Goal: Task Accomplishment & Management: Use online tool/utility

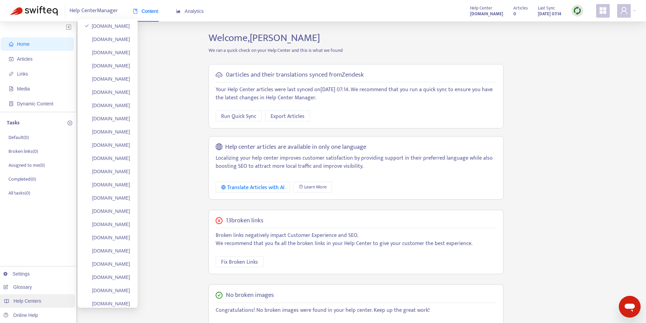
click at [33, 303] on span "Help Centers" at bounding box center [28, 300] width 28 height 5
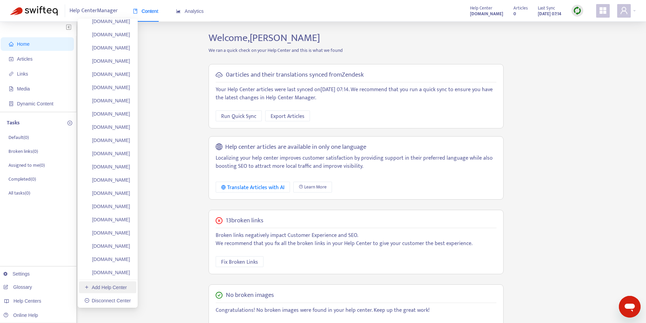
click at [113, 287] on link "Add Help Center" at bounding box center [105, 287] width 42 height 5
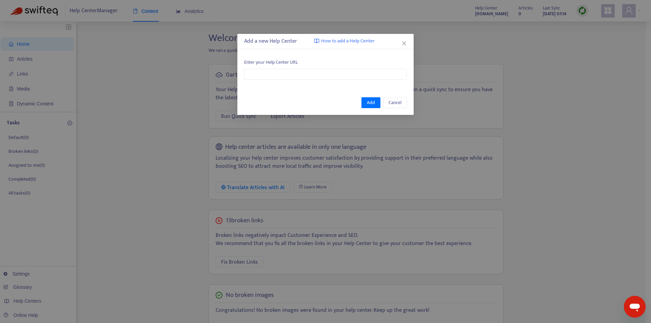
click at [326, 81] on div "Enter your Help Center URL" at bounding box center [325, 69] width 176 height 35
click at [326, 78] on input "text" at bounding box center [325, 74] width 163 height 11
paste input "**********"
type input "**********"
click at [372, 103] on span "Add" at bounding box center [371, 102] width 8 height 7
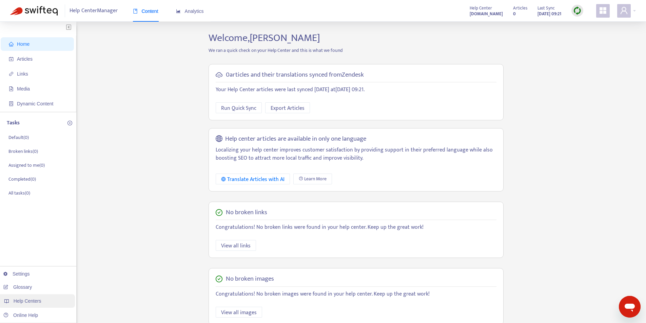
click at [34, 303] on span "Help Centers" at bounding box center [28, 300] width 28 height 5
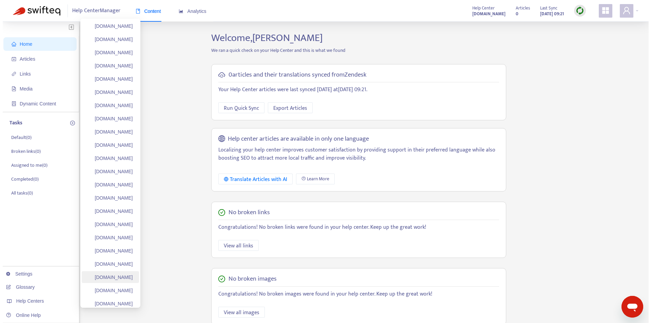
scroll to position [68, 0]
click at [127, 263] on link "[DOMAIN_NAME]" at bounding box center [107, 262] width 46 height 5
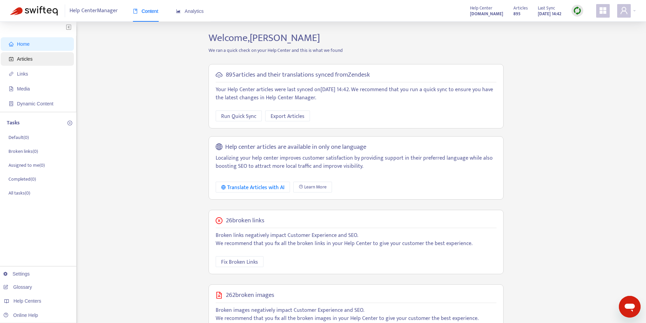
click at [38, 63] on span "Articles" at bounding box center [39, 59] width 60 height 14
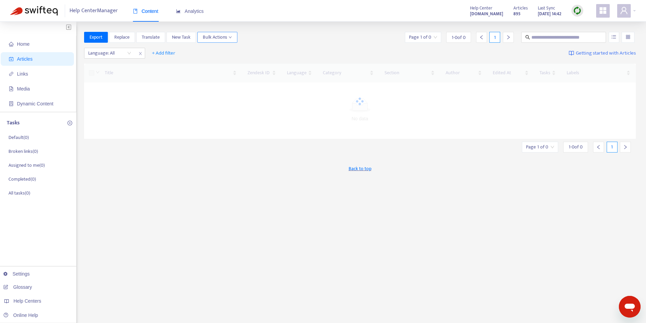
click at [220, 34] on span "Bulk Actions" at bounding box center [217, 37] width 29 height 7
click at [332, 38] on div "Export Replace Translate New Task Bulk Actions Page 1 of 0 1 - 0 of 0 1" at bounding box center [360, 37] width 552 height 11
click at [225, 36] on span "Bulk Actions" at bounding box center [217, 37] width 29 height 7
click at [344, 41] on div "Export Replace Translate New Task Bulk Actions Page 1 of 0 1 - 0 of 0 1" at bounding box center [360, 37] width 552 height 11
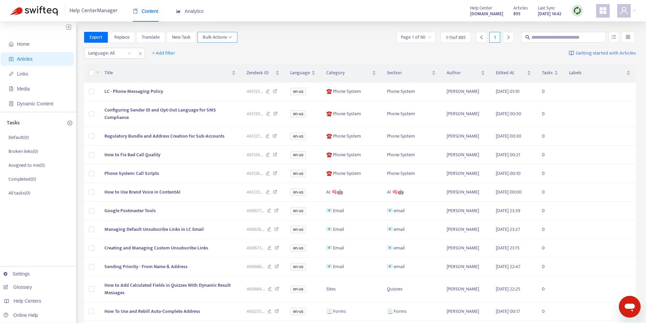
click at [212, 36] on span "Bulk Actions" at bounding box center [217, 37] width 29 height 7
click at [222, 51] on span "Duplicate" at bounding box center [226, 50] width 47 height 7
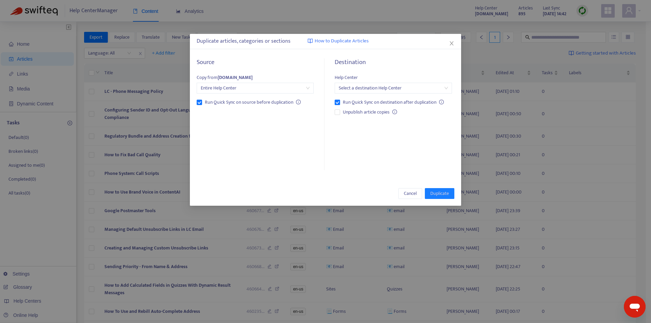
click at [449, 89] on div "Select a destination Help Center" at bounding box center [393, 88] width 117 height 11
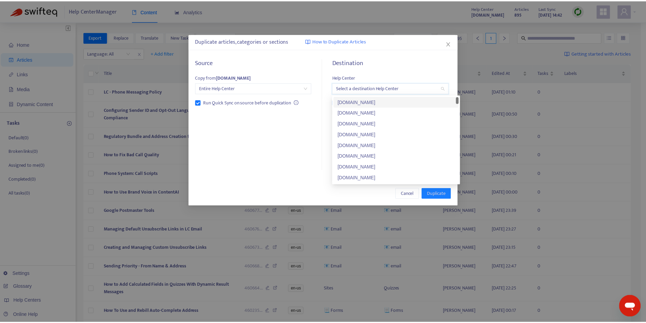
scroll to position [2553, 0]
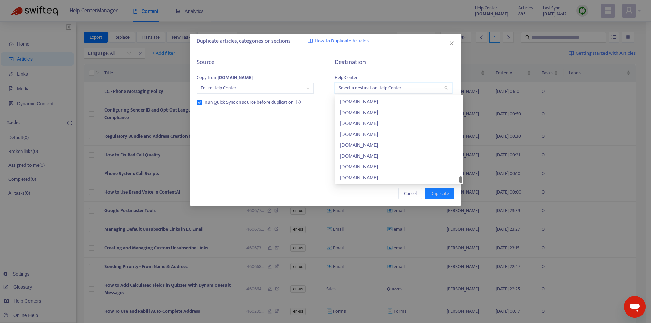
drag, startPoint x: 460, startPoint y: 100, endPoint x: 391, endPoint y: 178, distance: 103.6
click at [456, 199] on body "Help Center Manager Content Analytics Help Center [DOMAIN_NAME] Articles 895 La…" at bounding box center [323, 214] width 646 height 429
click at [386, 176] on div "[DOMAIN_NAME]" at bounding box center [399, 177] width 118 height 7
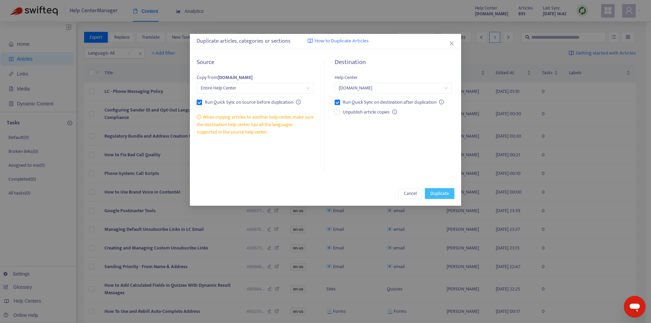
click at [444, 192] on span "Duplicate" at bounding box center [439, 193] width 19 height 7
